Goal: Task Accomplishment & Management: Use online tool/utility

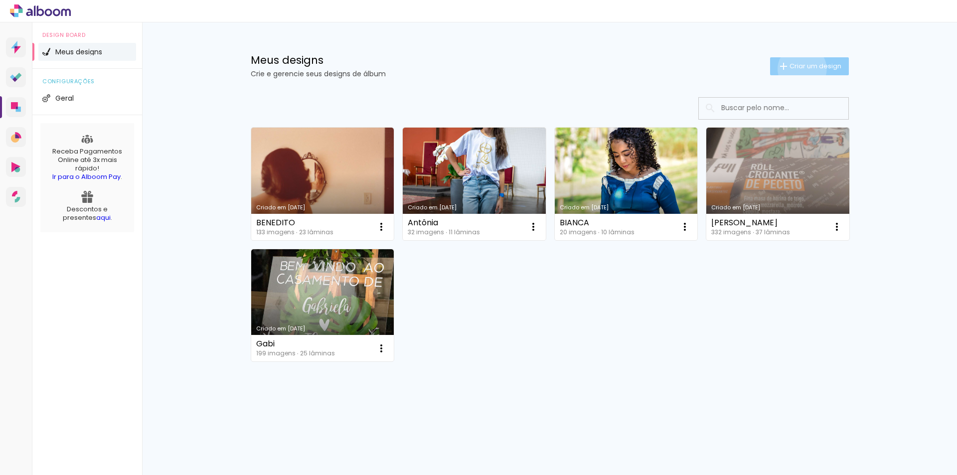
click at [800, 69] on span "Criar um design" at bounding box center [816, 66] width 52 height 6
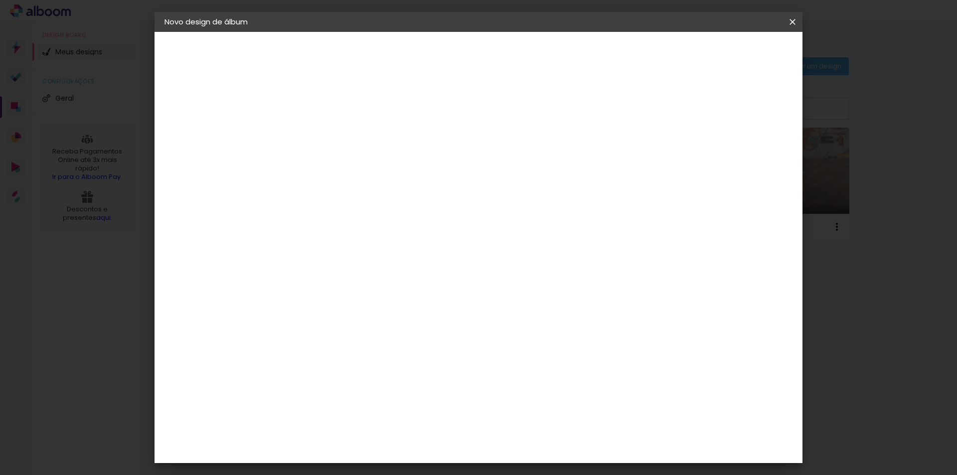
click at [328, 134] on input at bounding box center [328, 133] width 0 height 15
type input "[PERSON_NAME] 2025"
type paper-input "[PERSON_NAME] 2025"
click at [0, 0] on slot "Avançar" at bounding box center [0, 0] width 0 height 0
click at [310, 188] on input at bounding box center [353, 190] width 101 height 12
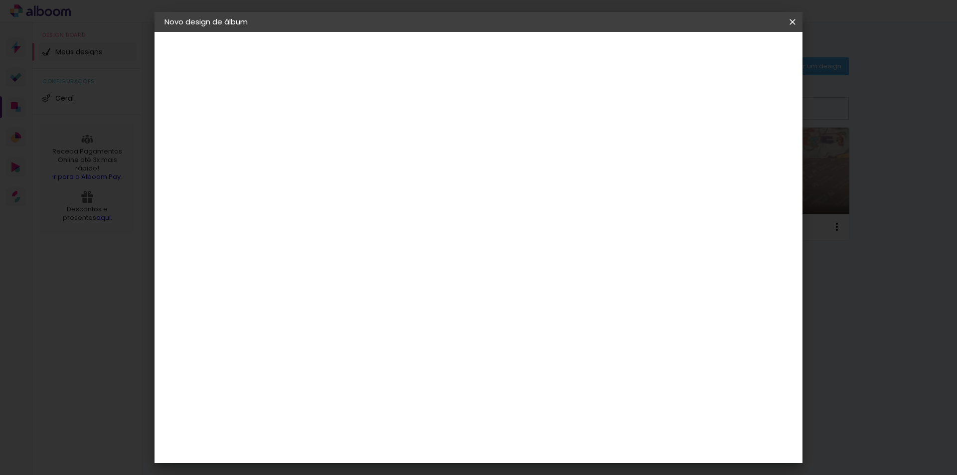
type input "re"
type paper-input "re"
click at [338, 464] on div "Requinte" at bounding box center [338, 468] width 34 height 8
click at [341, 464] on div "Requinte" at bounding box center [338, 468] width 34 height 8
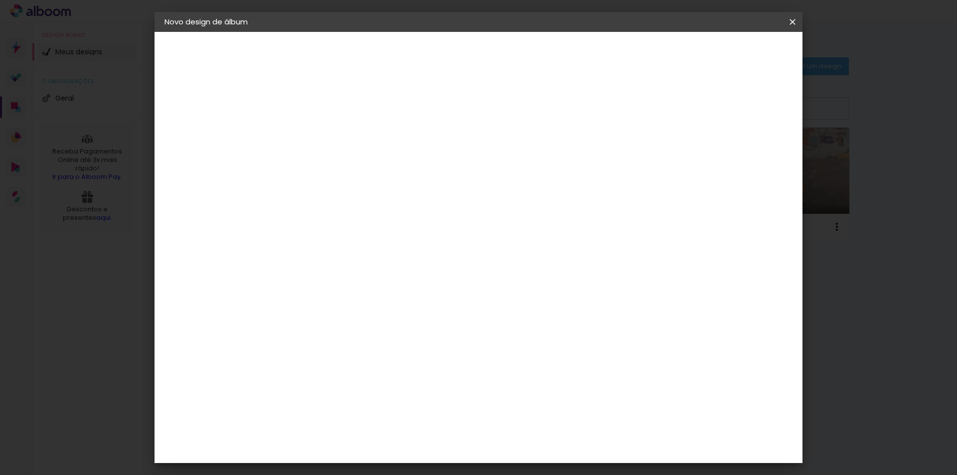
click at [324, 192] on input "re" at bounding box center [345, 190] width 85 height 12
drag, startPoint x: 324, startPoint y: 192, endPoint x: 271, endPoint y: 191, distance: 52.9
click at [271, 32] on quentale-album-spec "Iniciar design Iniciar design" at bounding box center [479, 32] width 648 height 0
paste input "Requint"
type input "Requinte"
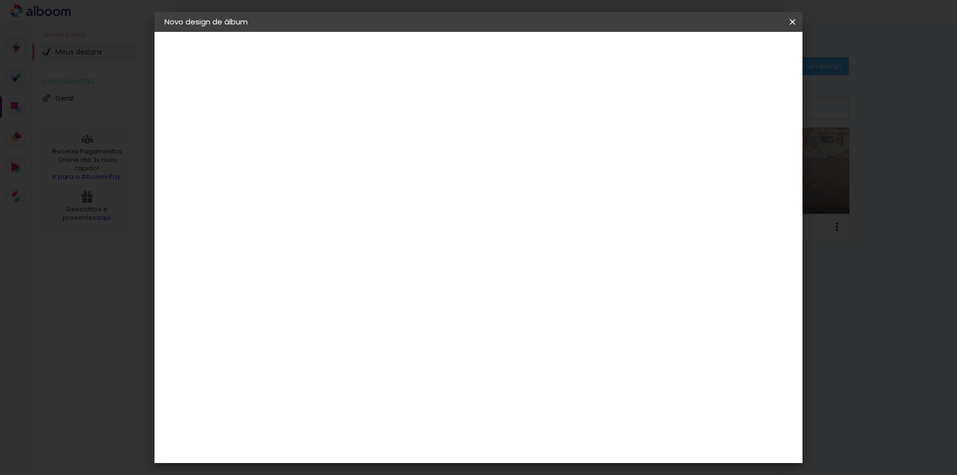
type paper-input "Requinte"
click at [342, 227] on div "Requinte" at bounding box center [338, 225] width 34 height 8
click at [0, 0] on slot "Tamanho Livre" at bounding box center [0, 0] width 0 height 0
click at [355, 232] on paper-item "Requinte" at bounding box center [343, 225] width 88 height 22
drag, startPoint x: 347, startPoint y: 192, endPoint x: 296, endPoint y: 188, distance: 51.1
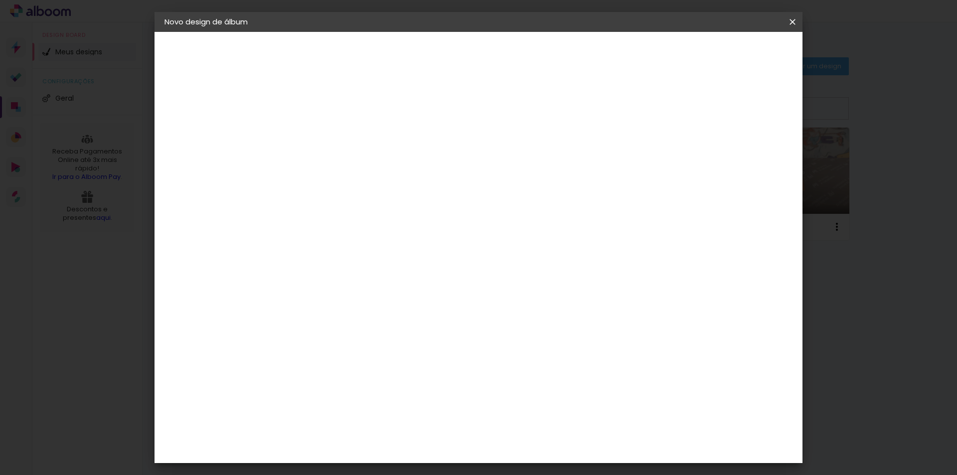
click at [297, 117] on div "Fornecedor Escolha um fornecedor ou avance com o tamanho livre. Voltar Avançar" at bounding box center [393, 74] width 218 height 85
click at [339, 431] on div "Requinte" at bounding box center [338, 435] width 34 height 8
click at [356, 431] on div "Requinte" at bounding box center [338, 435] width 34 height 8
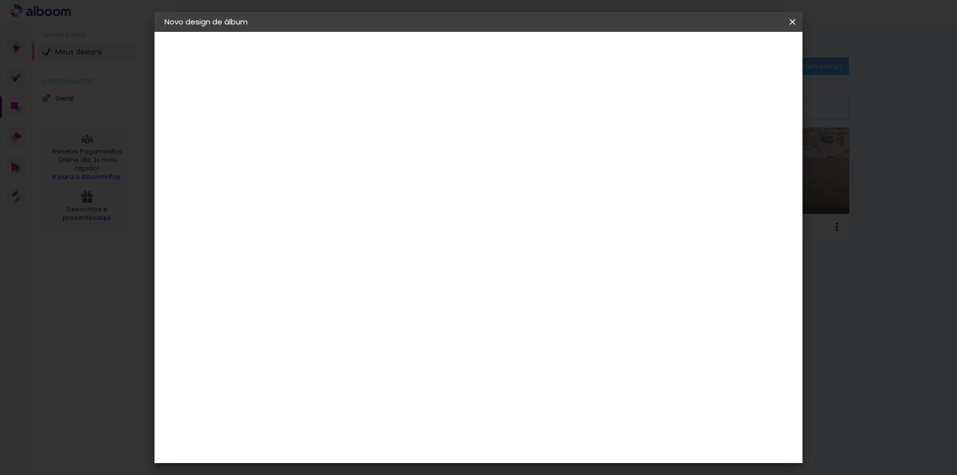
click at [356, 431] on div "Requinte" at bounding box center [338, 435] width 34 height 8
click at [514, 46] on paper-button "Avançar" at bounding box center [489, 52] width 49 height 17
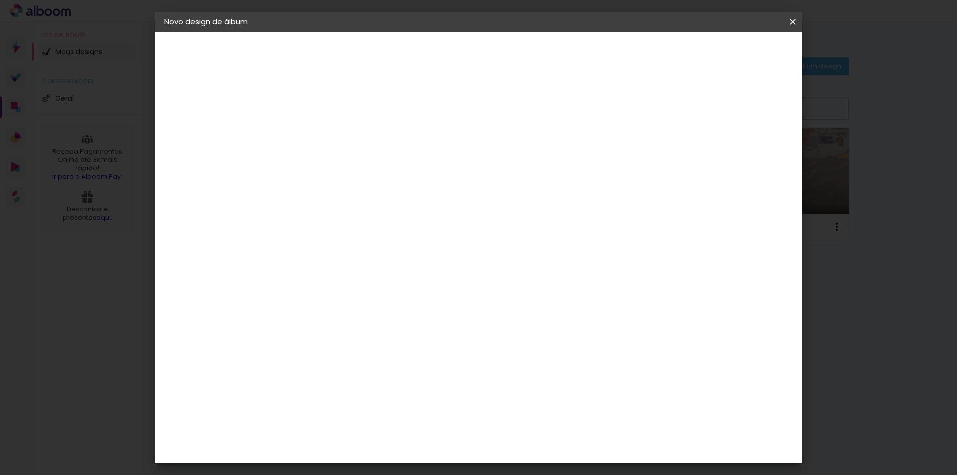
click at [395, 357] on span "25 × 25" at bounding box center [372, 367] width 46 height 20
click at [0, 0] on slot "Avançar" at bounding box center [0, 0] width 0 height 0
click at [731, 51] on span "Iniciar design" at bounding box center [707, 52] width 45 height 7
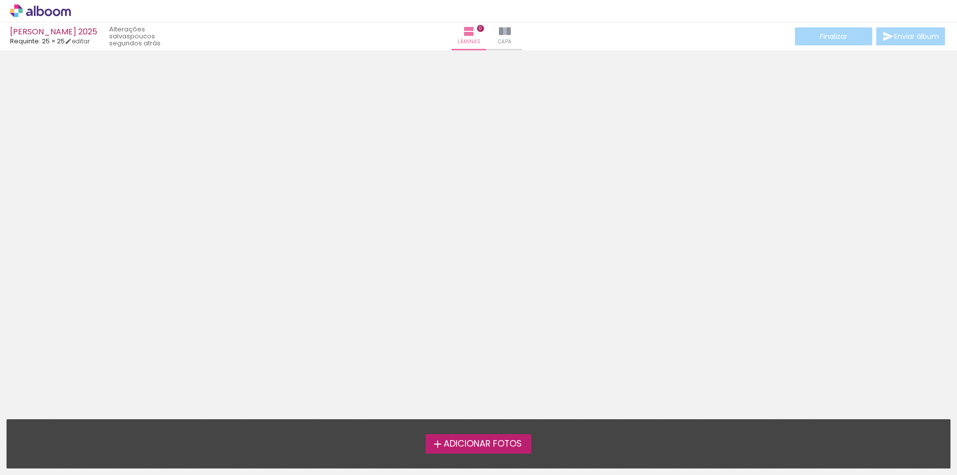
click at [505, 446] on span "Adicionar Fotos" at bounding box center [483, 444] width 78 height 9
click at [0, 0] on input "file" at bounding box center [0, 0] width 0 height 0
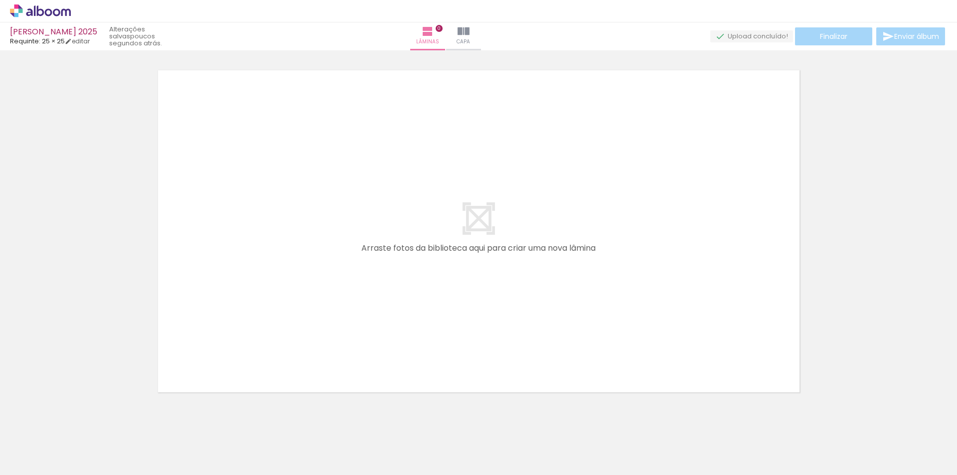
scroll to position [13, 0]
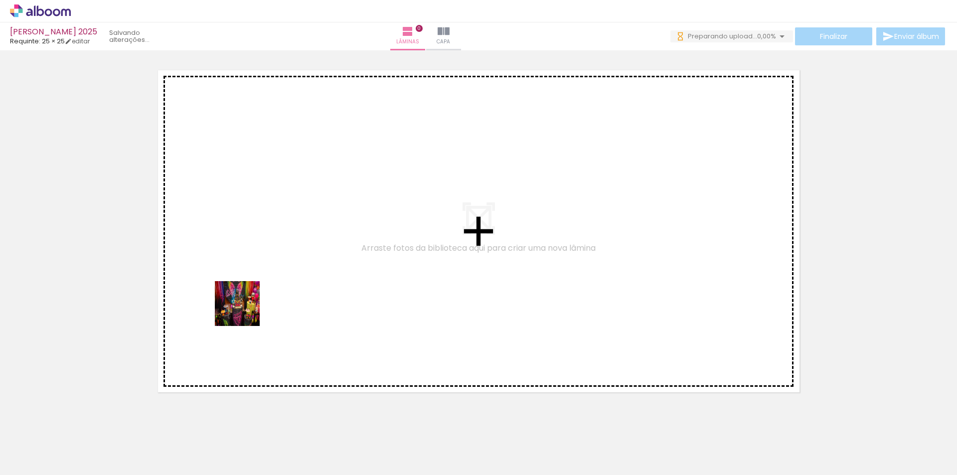
drag, startPoint x: 105, startPoint y: 439, endPoint x: 130, endPoint y: 442, distance: 25.2
click at [259, 296] on quentale-workspace at bounding box center [478, 237] width 957 height 475
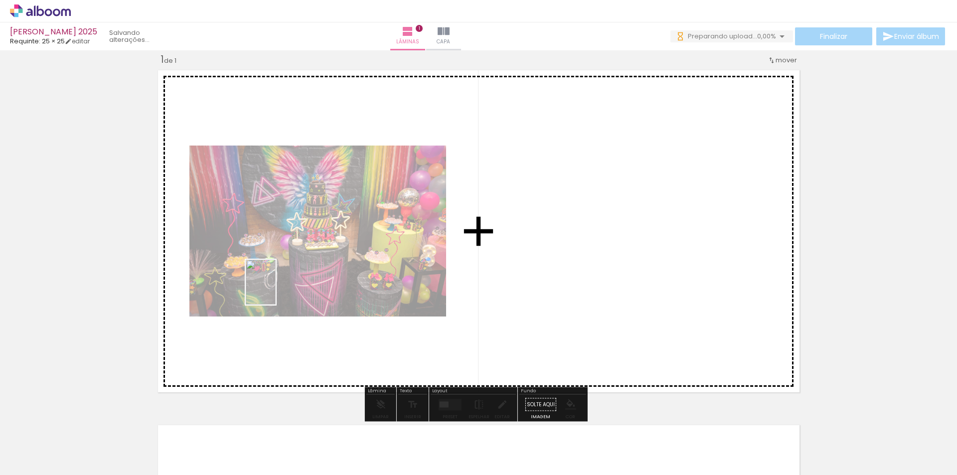
drag, startPoint x: 159, startPoint y: 454, endPoint x: 227, endPoint y: 402, distance: 85.8
click at [281, 285] on quentale-workspace at bounding box center [478, 237] width 957 height 475
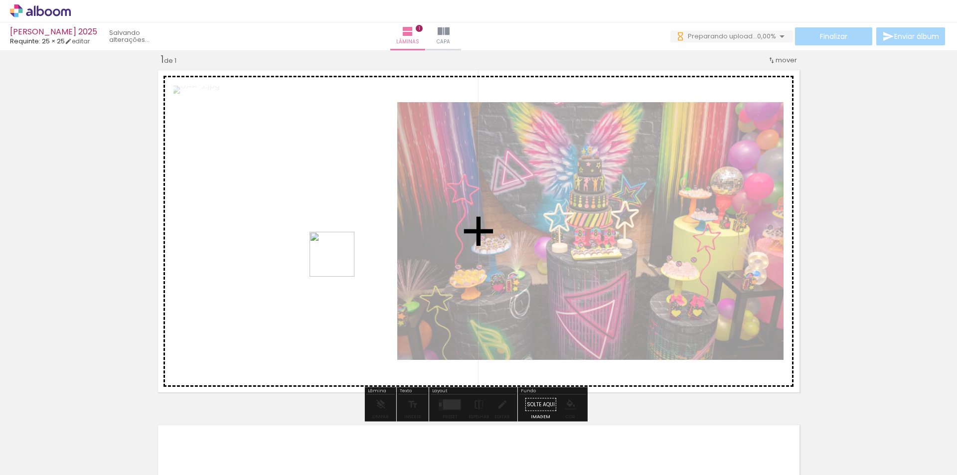
drag, startPoint x: 216, startPoint y: 441, endPoint x: 289, endPoint y: 378, distance: 95.5
click at [351, 245] on quentale-workspace at bounding box center [478, 237] width 957 height 475
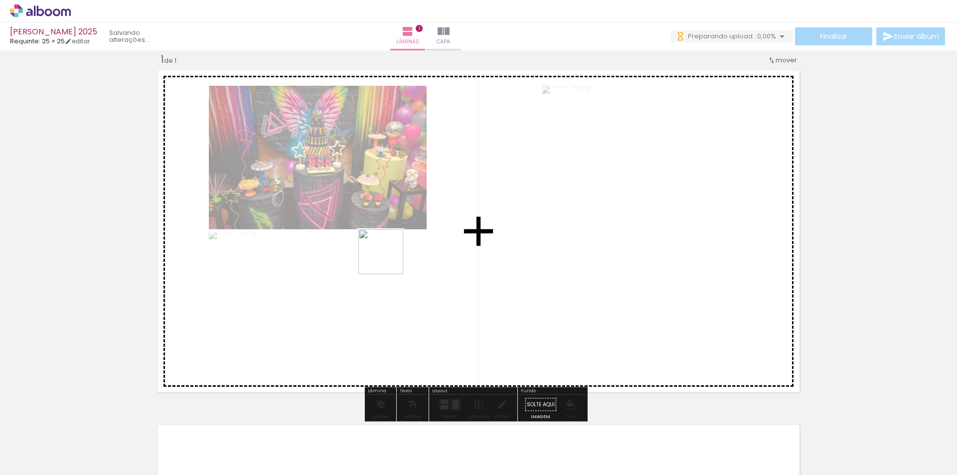
drag, startPoint x: 270, startPoint y: 438, endPoint x: 343, endPoint y: 394, distance: 84.8
click at [391, 256] on quentale-workspace at bounding box center [478, 237] width 957 height 475
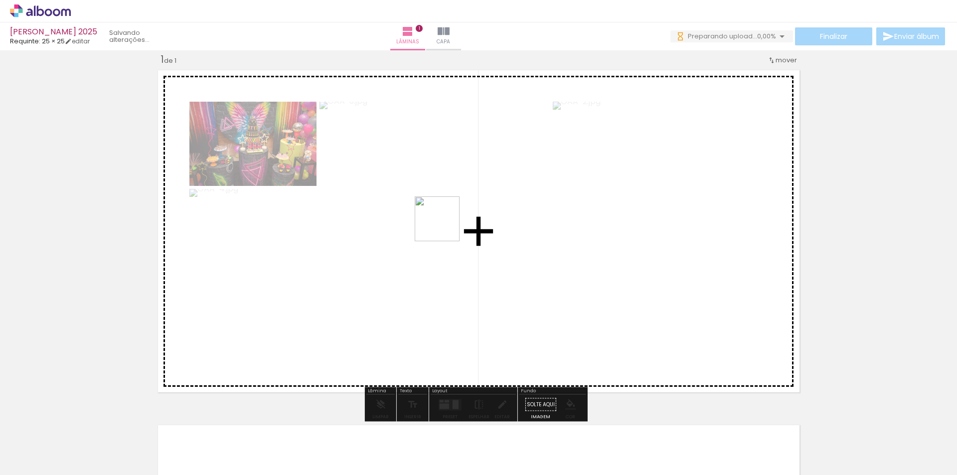
drag, startPoint x: 331, startPoint y: 443, endPoint x: 374, endPoint y: 429, distance: 45.9
click at [455, 211] on quentale-workspace at bounding box center [478, 237] width 957 height 475
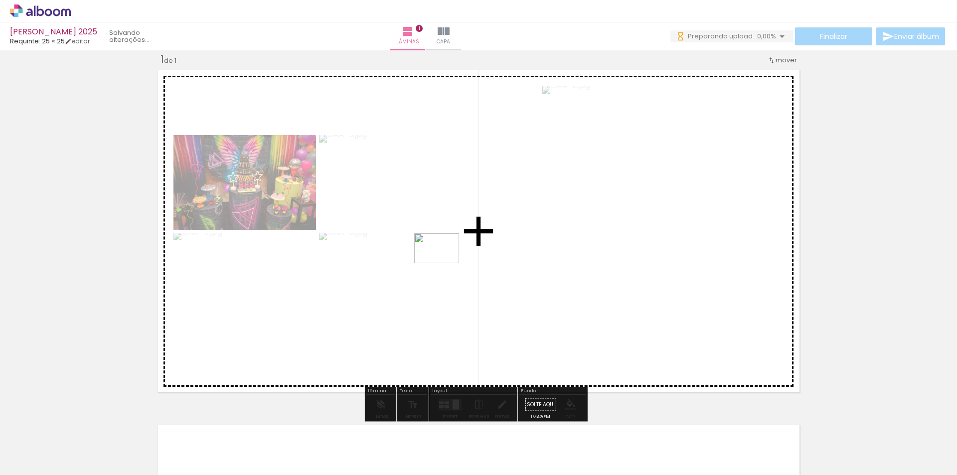
drag, startPoint x: 374, startPoint y: 442, endPoint x: 444, endPoint y: 263, distance: 191.9
click at [444, 263] on quentale-workspace at bounding box center [478, 237] width 957 height 475
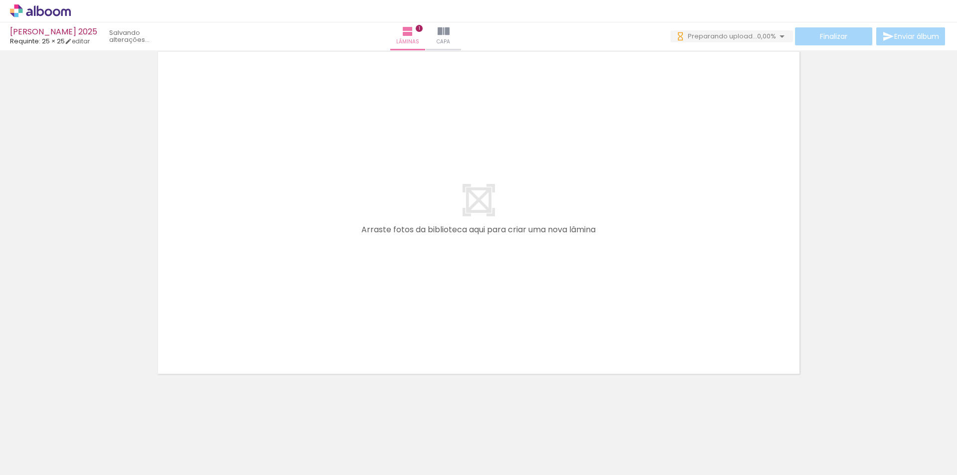
scroll to position [0, 622]
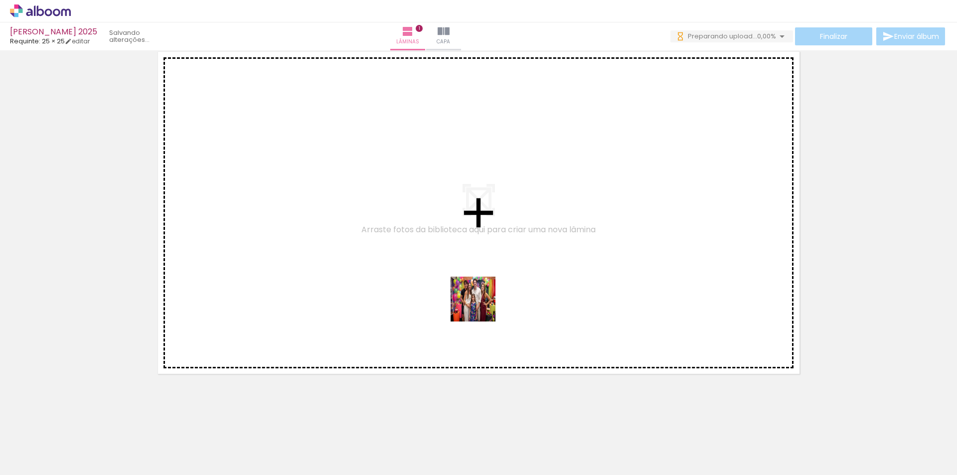
drag, startPoint x: 487, startPoint y: 445, endPoint x: 478, endPoint y: 284, distance: 161.8
click at [478, 284] on quentale-workspace at bounding box center [478, 237] width 957 height 475
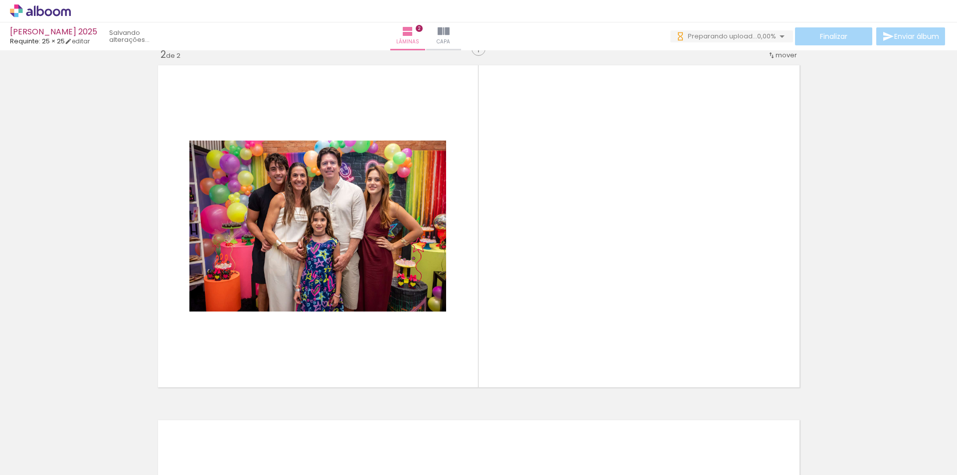
scroll to position [368, 0]
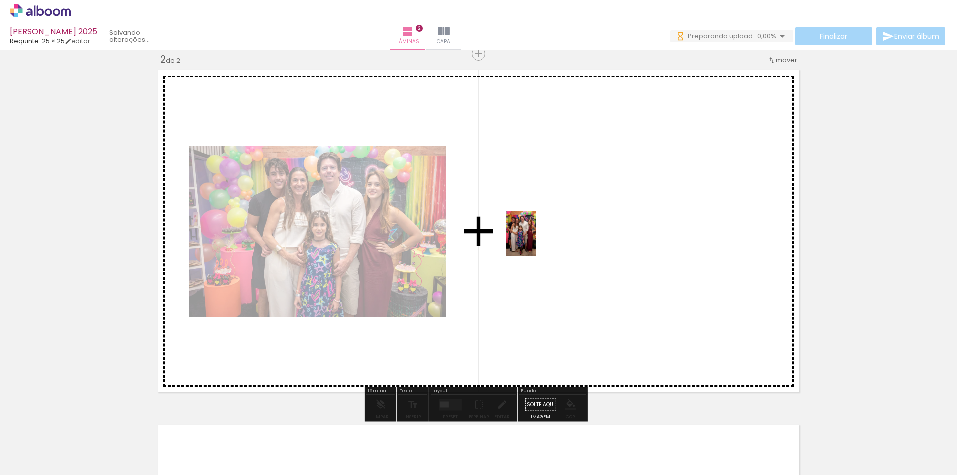
drag, startPoint x: 427, startPoint y: 444, endPoint x: 536, endPoint y: 241, distance: 230.9
click at [536, 241] on quentale-workspace at bounding box center [478, 237] width 957 height 475
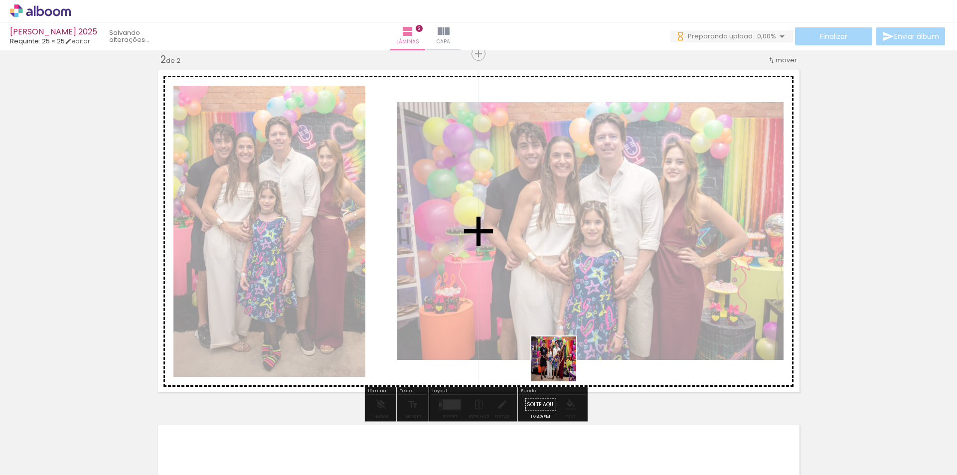
drag, startPoint x: 547, startPoint y: 440, endPoint x: 595, endPoint y: 426, distance: 49.7
click at [581, 283] on quentale-workspace at bounding box center [478, 237] width 957 height 475
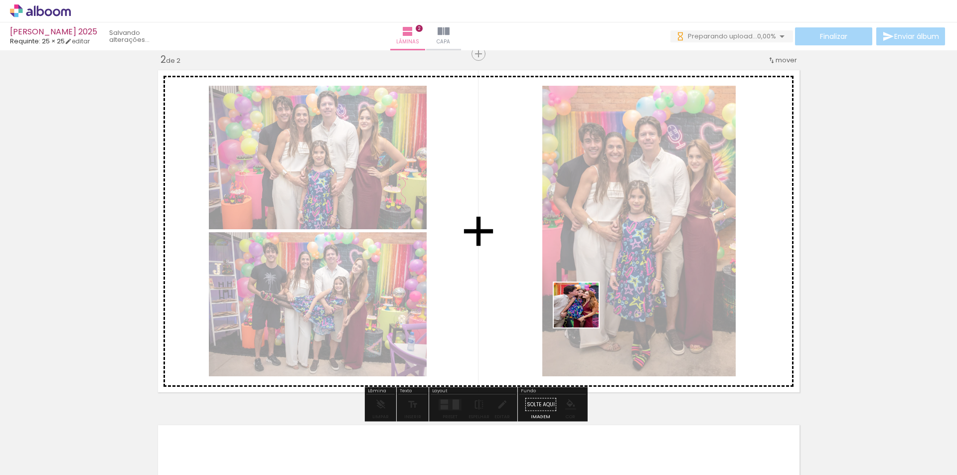
drag, startPoint x: 602, startPoint y: 431, endPoint x: 581, endPoint y: 280, distance: 152.1
click at [581, 280] on quentale-workspace at bounding box center [478, 237] width 957 height 475
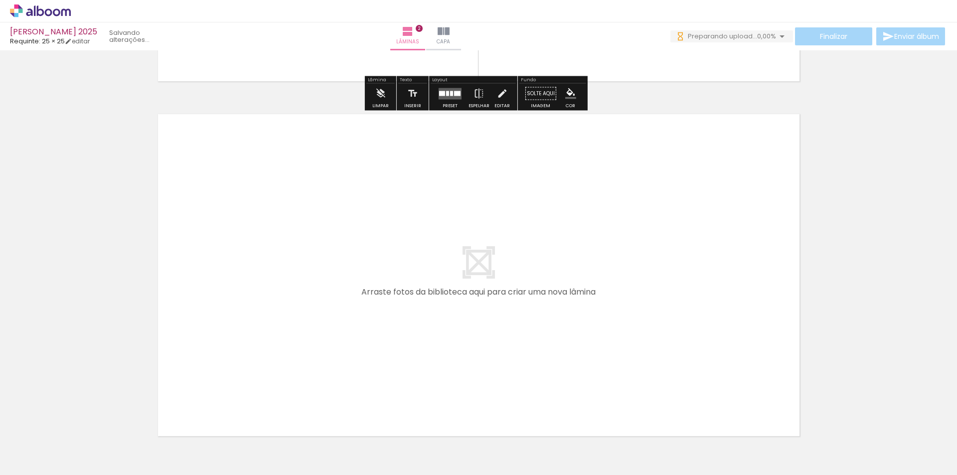
scroll to position [717, 0]
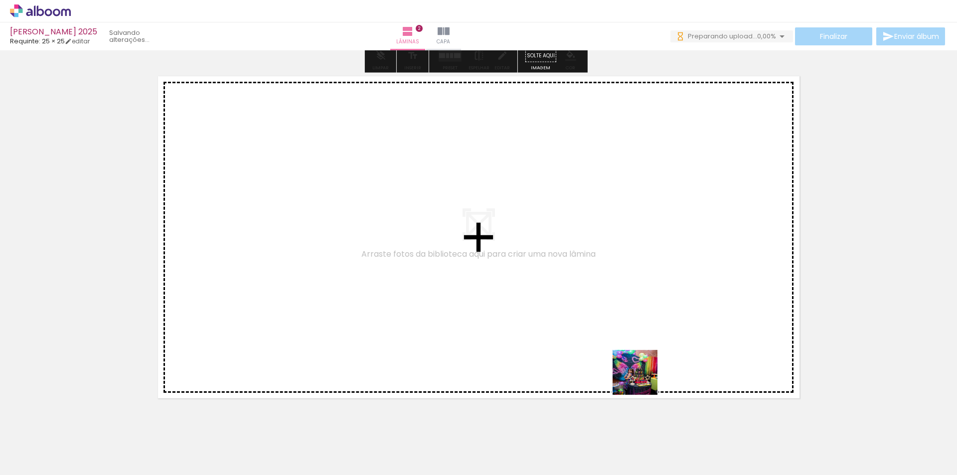
drag, startPoint x: 647, startPoint y: 450, endPoint x: 627, endPoint y: 307, distance: 145.0
click at [627, 307] on quentale-workspace at bounding box center [478, 237] width 957 height 475
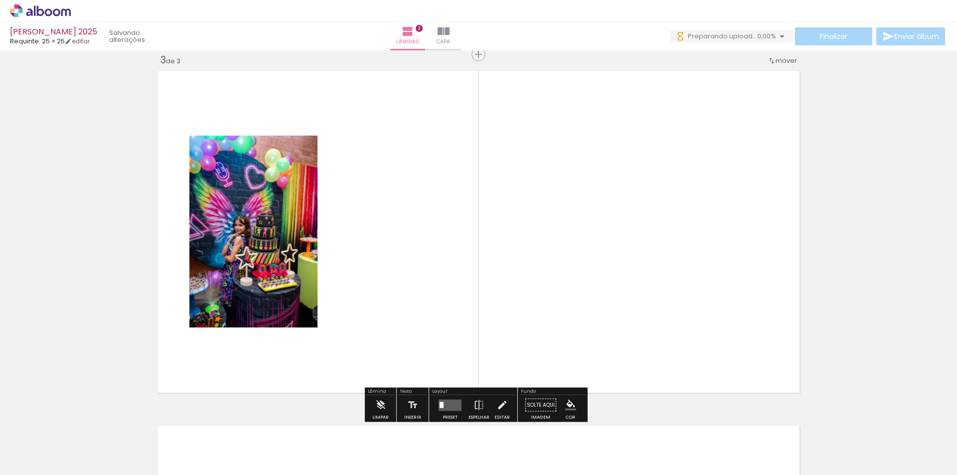
scroll to position [723, 0]
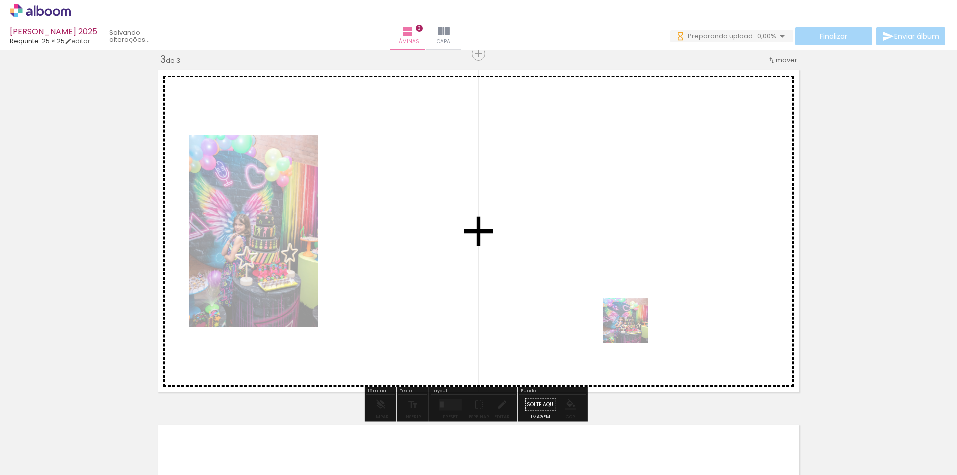
drag, startPoint x: 656, startPoint y: 437, endPoint x: 610, endPoint y: 270, distance: 173.4
click at [609, 257] on quentale-workspace at bounding box center [478, 237] width 957 height 475
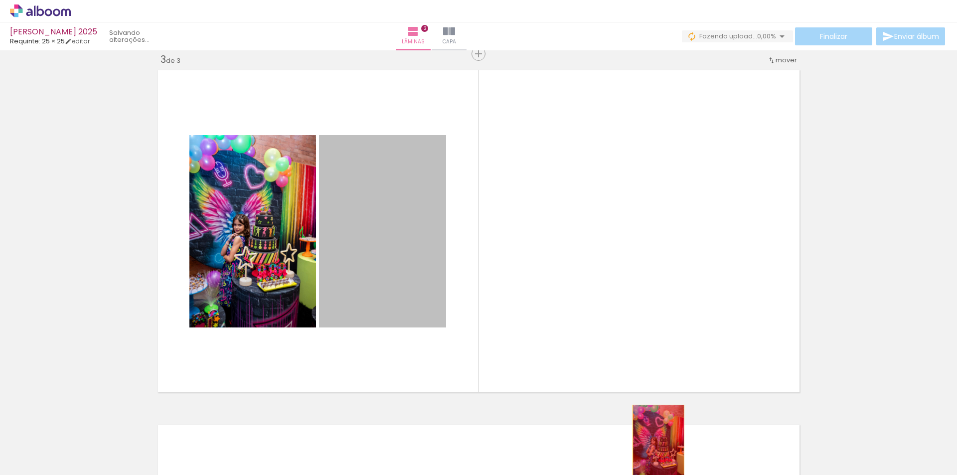
drag, startPoint x: 377, startPoint y: 254, endPoint x: 655, endPoint y: 444, distance: 336.1
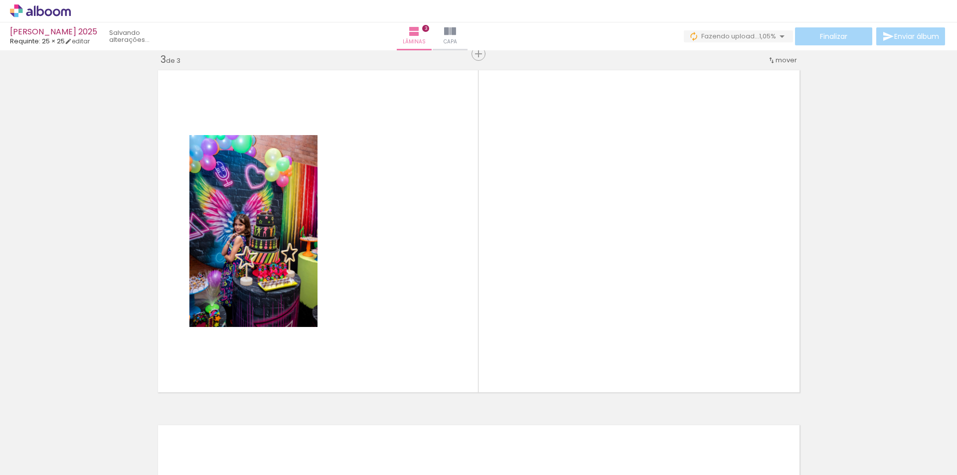
scroll to position [0, 926]
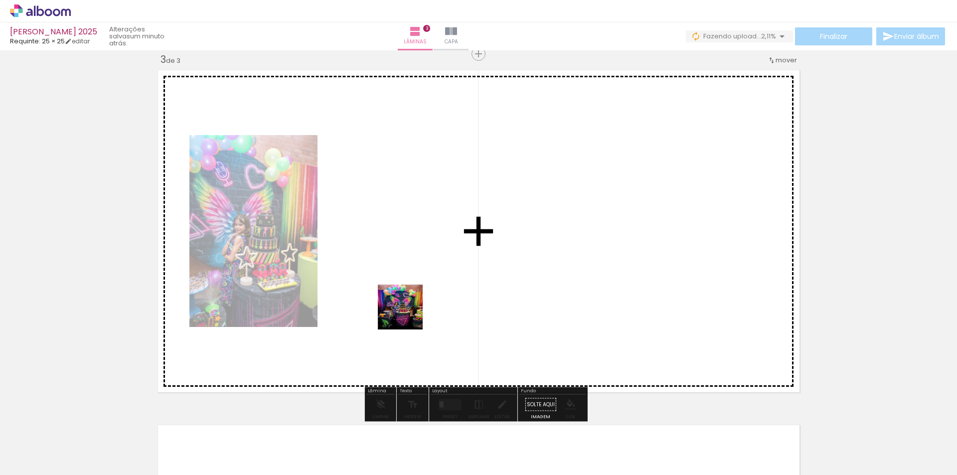
drag, startPoint x: 401, startPoint y: 441, endPoint x: 430, endPoint y: 357, distance: 89.1
click at [419, 267] on quentale-workspace at bounding box center [478, 237] width 957 height 475
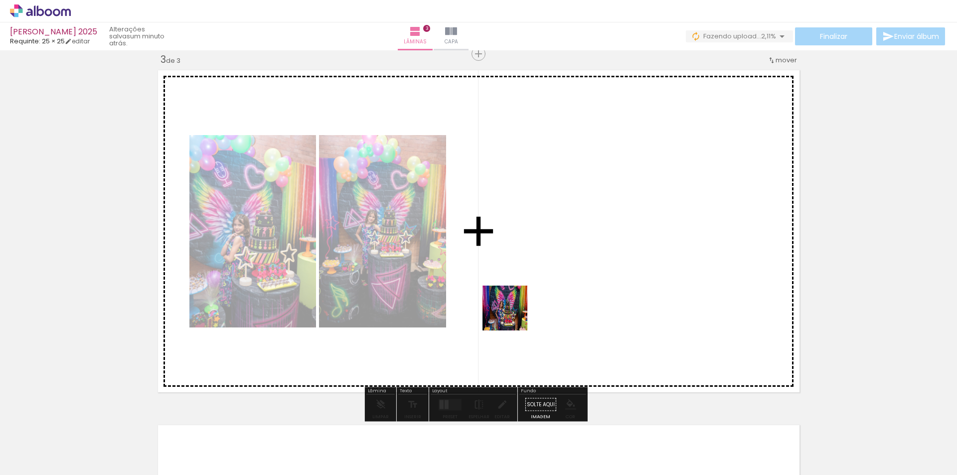
drag, startPoint x: 460, startPoint y: 441, endPoint x: 540, endPoint y: 431, distance: 80.4
click at [541, 264] on quentale-workspace at bounding box center [478, 237] width 957 height 475
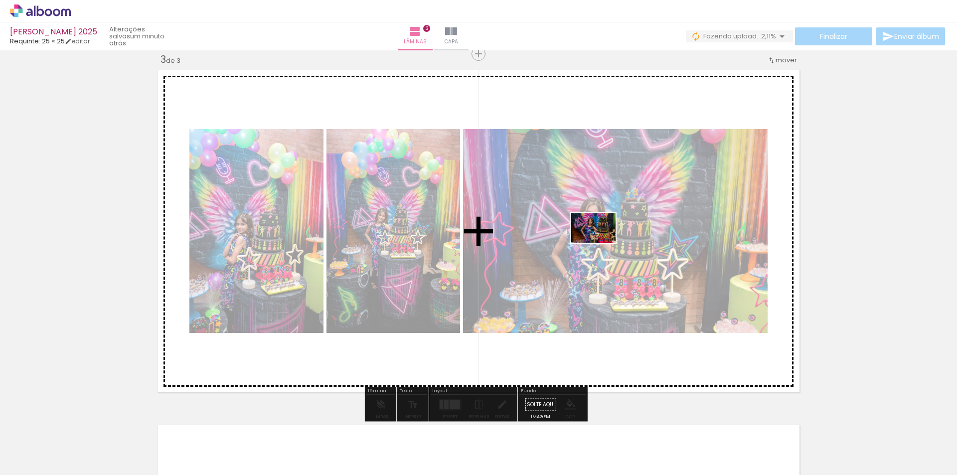
drag, startPoint x: 512, startPoint y: 447, endPoint x: 601, endPoint y: 243, distance: 222.4
click at [601, 243] on quentale-workspace at bounding box center [478, 237] width 957 height 475
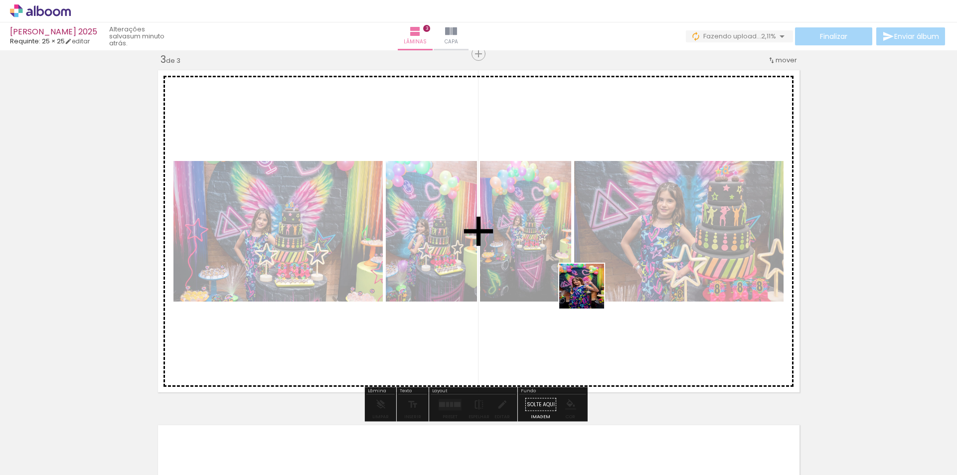
drag, startPoint x: 574, startPoint y: 445, endPoint x: 589, endPoint y: 294, distance: 151.9
click at [589, 294] on quentale-workspace at bounding box center [478, 237] width 957 height 475
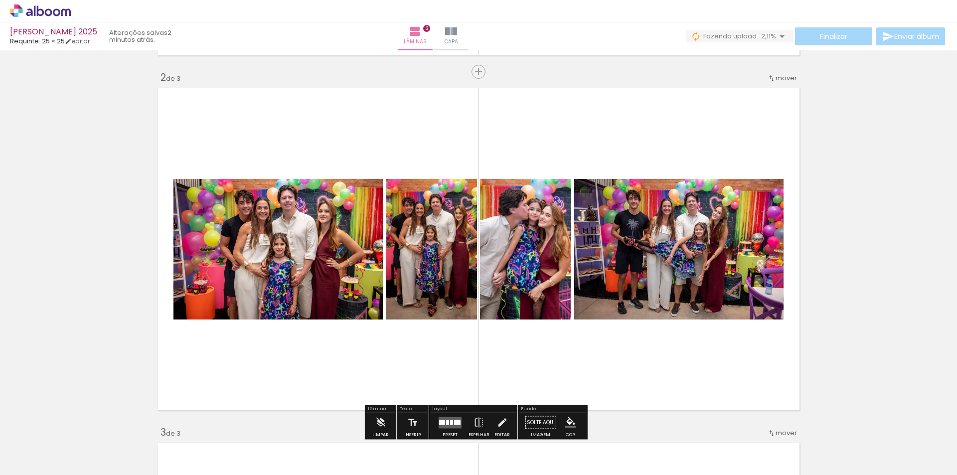
scroll to position [349, 0]
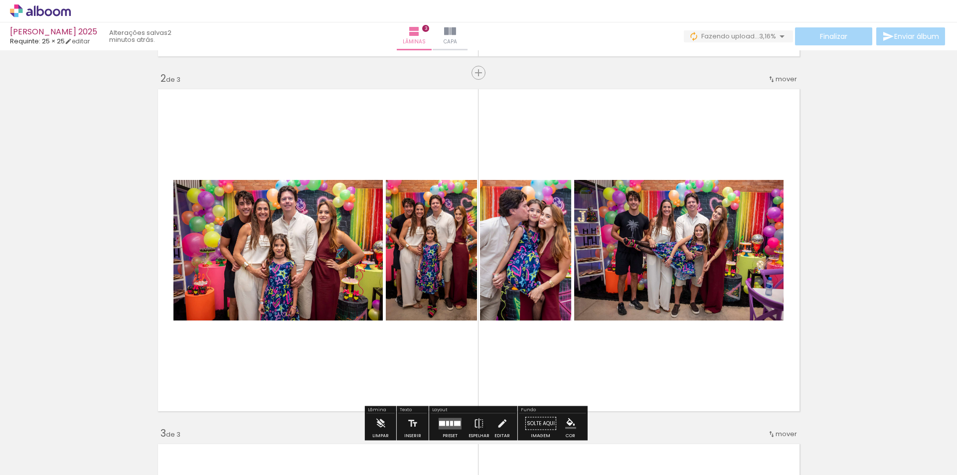
click at [782, 82] on span "mover" at bounding box center [786, 78] width 21 height 9
click at [761, 110] on span "3" at bounding box center [762, 110] width 5 height 16
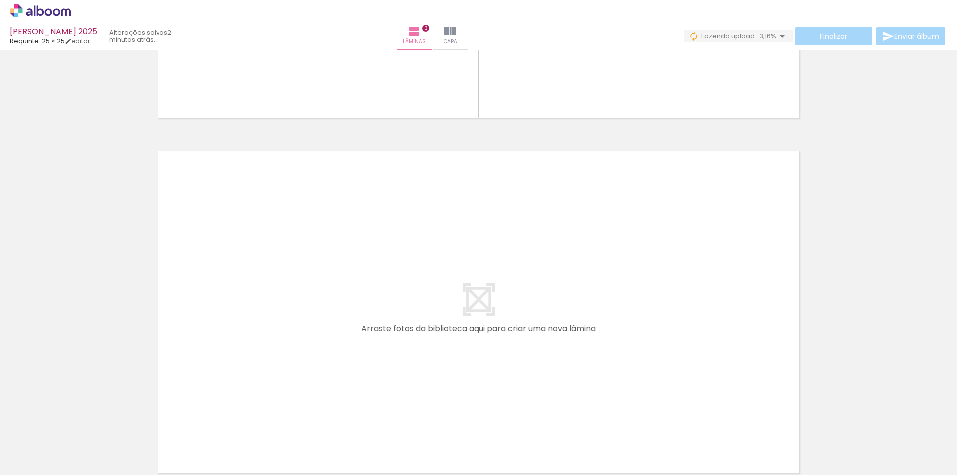
scroll to position [1047, 0]
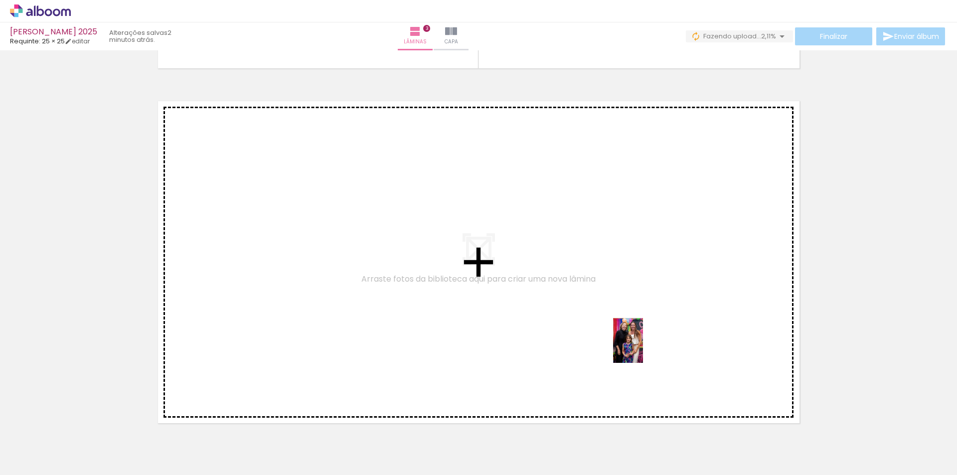
drag, startPoint x: 633, startPoint y: 453, endPoint x: 643, endPoint y: 343, distance: 110.2
click at [643, 343] on quentale-workspace at bounding box center [478, 237] width 957 height 475
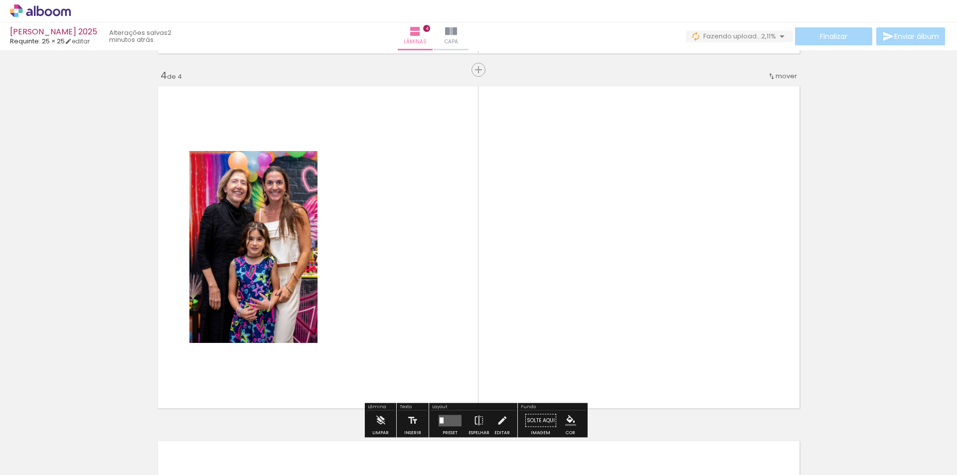
scroll to position [1078, 0]
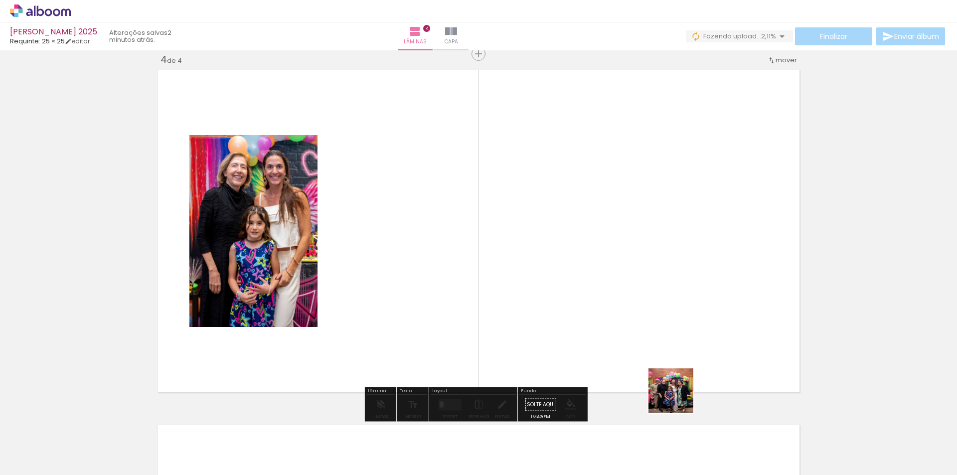
drag, startPoint x: 683, startPoint y: 447, endPoint x: 664, endPoint y: 328, distance: 120.2
click at [664, 328] on quentale-workspace at bounding box center [478, 237] width 957 height 475
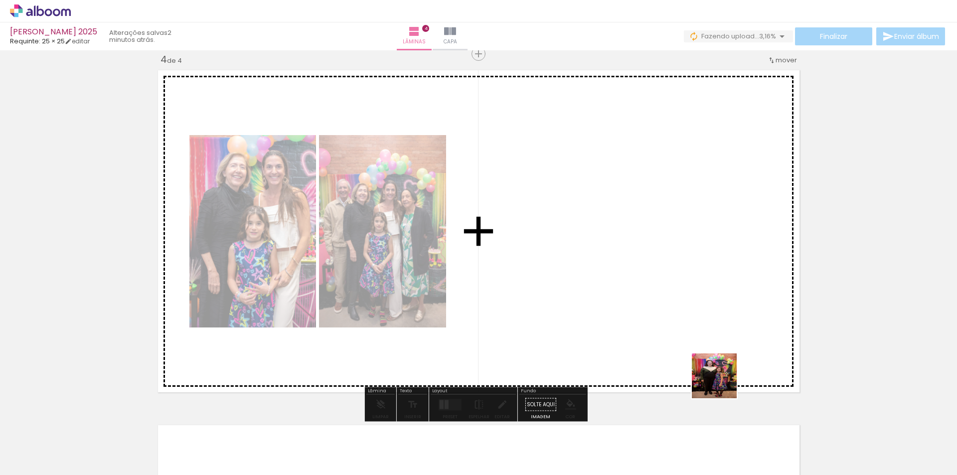
drag, startPoint x: 749, startPoint y: 448, endPoint x: 792, endPoint y: 438, distance: 44.1
click at [697, 312] on quentale-workspace at bounding box center [478, 237] width 957 height 475
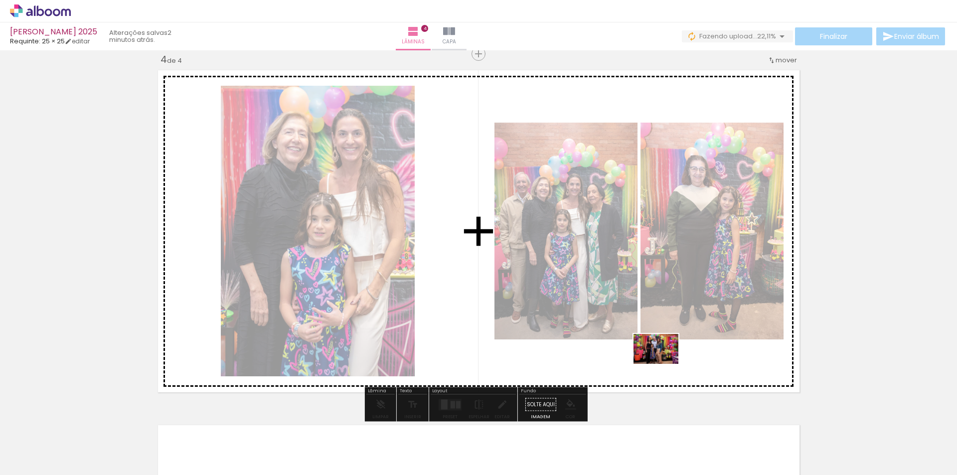
drag, startPoint x: 794, startPoint y: 439, endPoint x: 664, endPoint y: 364, distance: 150.8
click at [664, 364] on quentale-workspace at bounding box center [478, 237] width 957 height 475
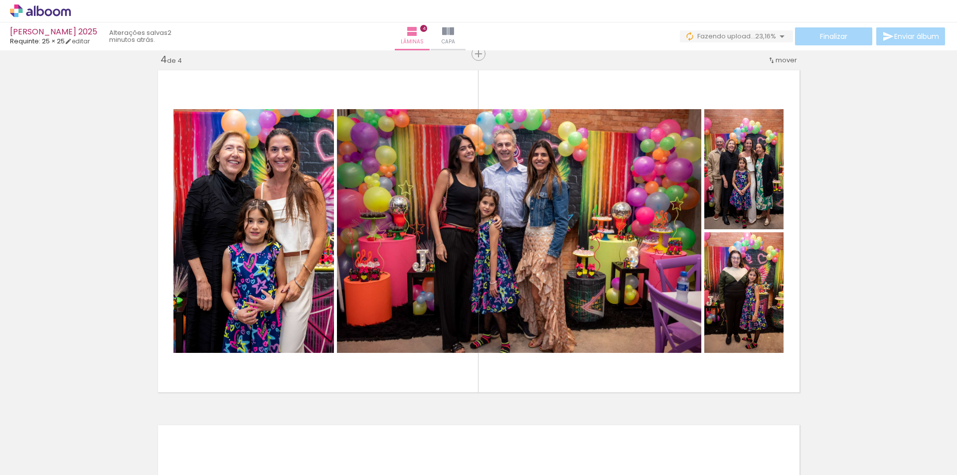
scroll to position [0, 538]
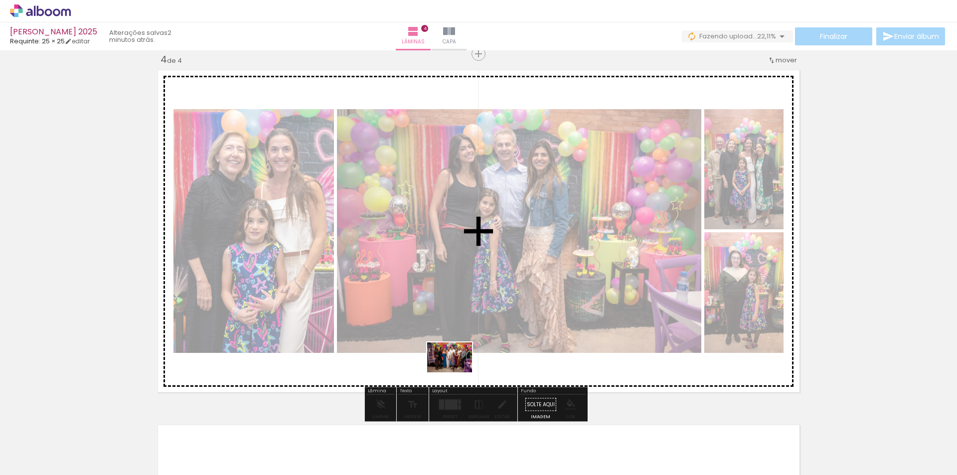
drag, startPoint x: 455, startPoint y: 443, endPoint x: 457, endPoint y: 372, distance: 70.3
click at [457, 372] on quentale-workspace at bounding box center [478, 237] width 957 height 475
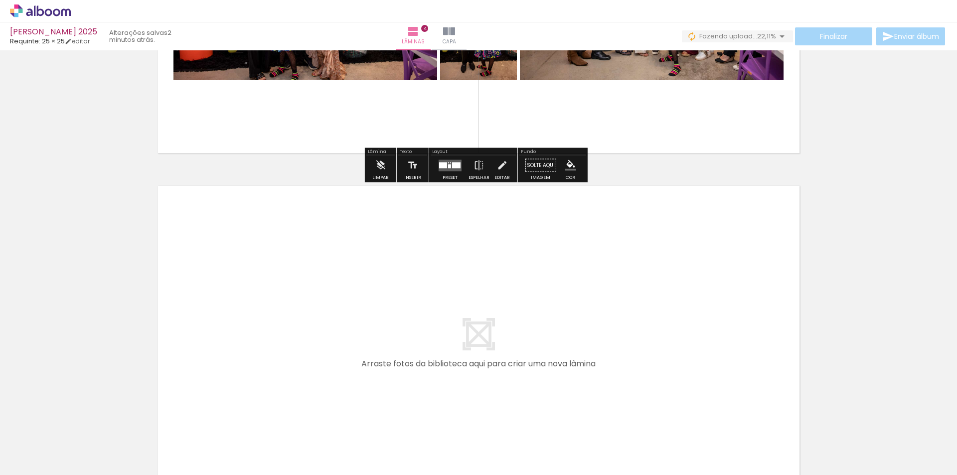
scroll to position [1427, 0]
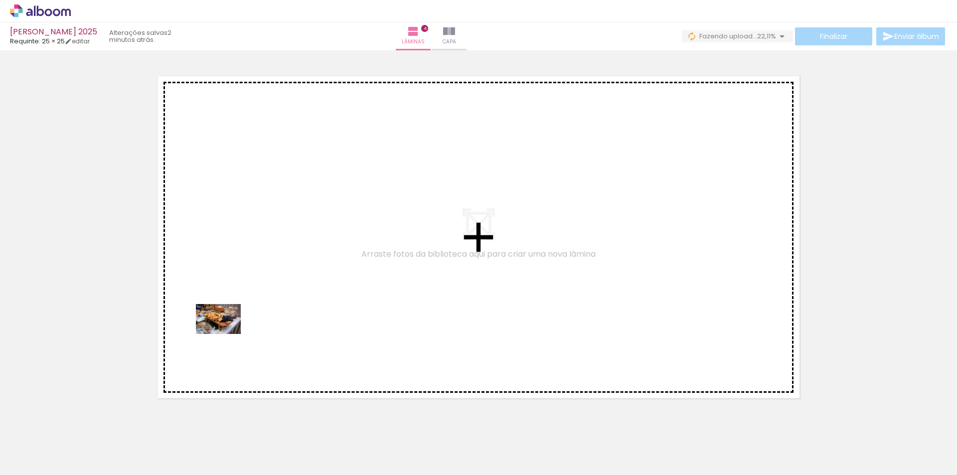
drag, startPoint x: 144, startPoint y: 452, endPoint x: 226, endPoint y: 334, distance: 143.3
click at [226, 334] on quentale-workspace at bounding box center [478, 237] width 957 height 475
